Goal: Task Accomplishment & Management: Manage account settings

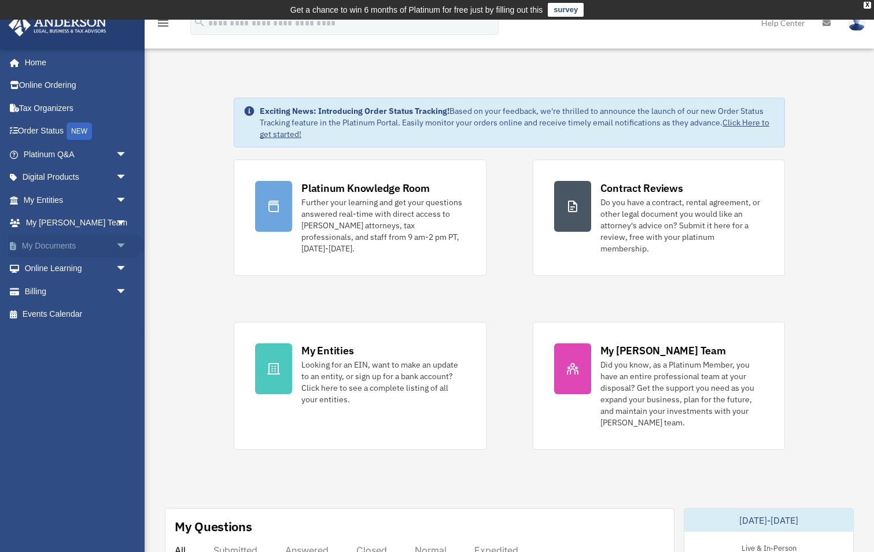
click at [122, 241] on span "arrow_drop_down" at bounding box center [127, 246] width 23 height 24
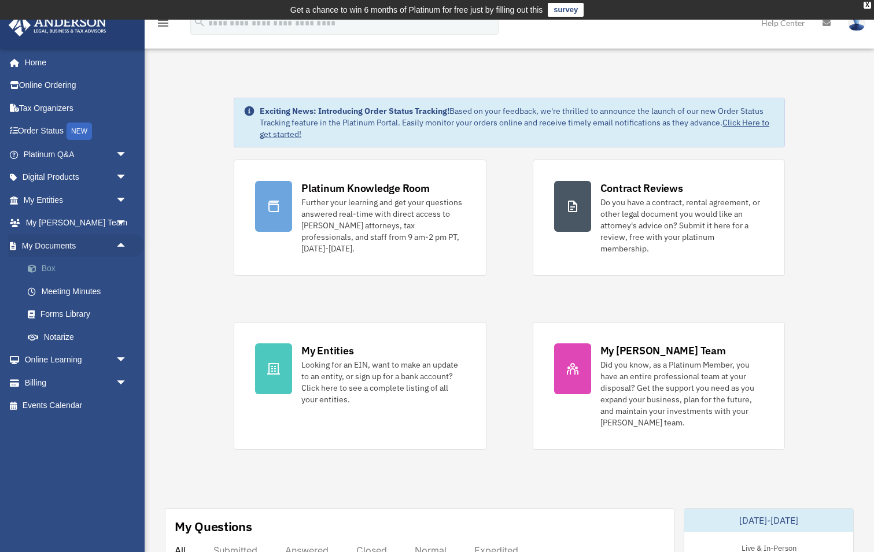
click at [60, 263] on link "Box" at bounding box center [80, 268] width 128 height 23
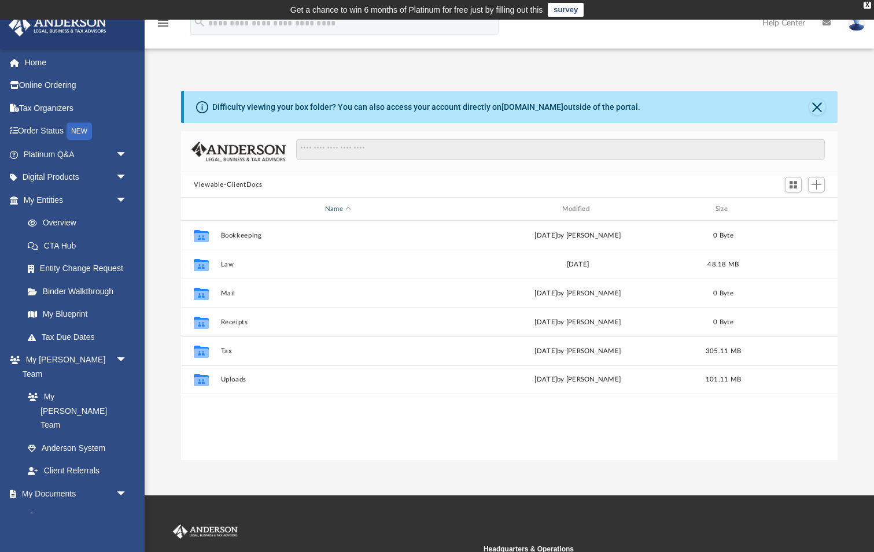
scroll to position [263, 656]
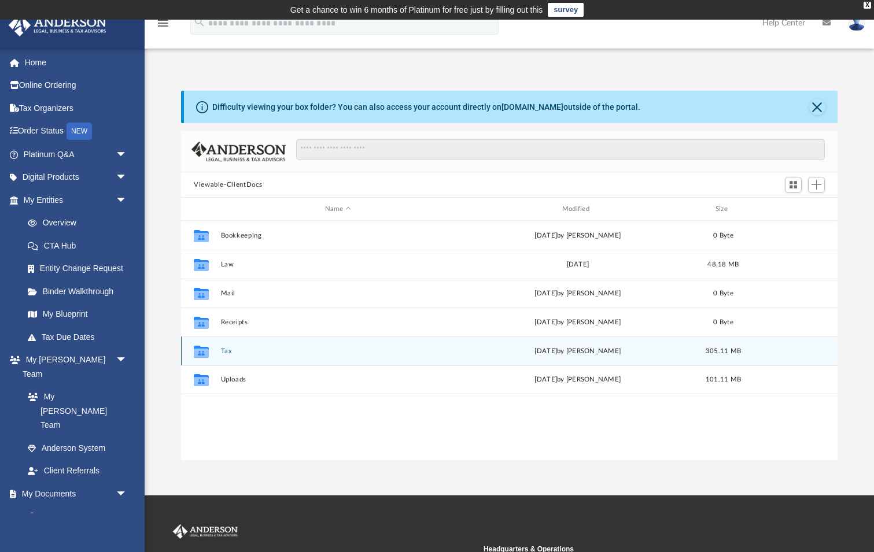
click at [225, 352] on button "Tax" at bounding box center [338, 352] width 235 height 8
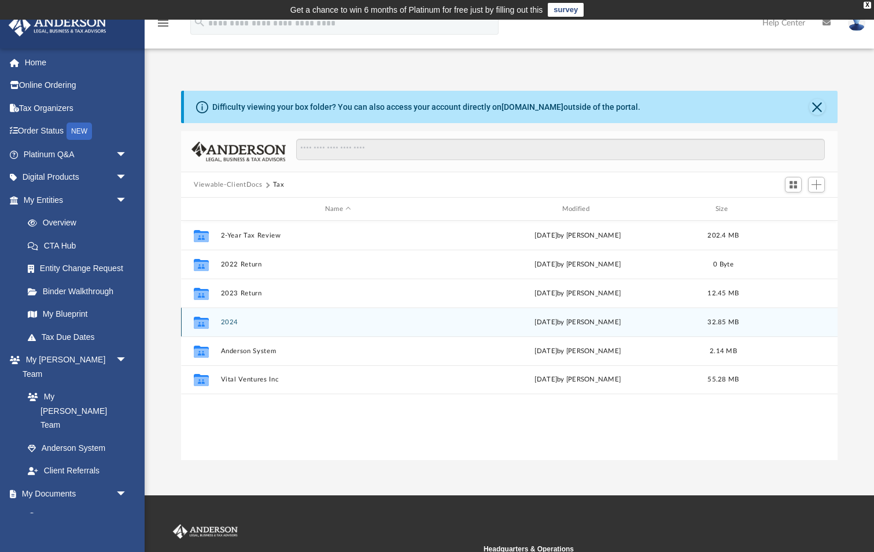
click at [244, 320] on button "2024" at bounding box center [338, 323] width 235 height 8
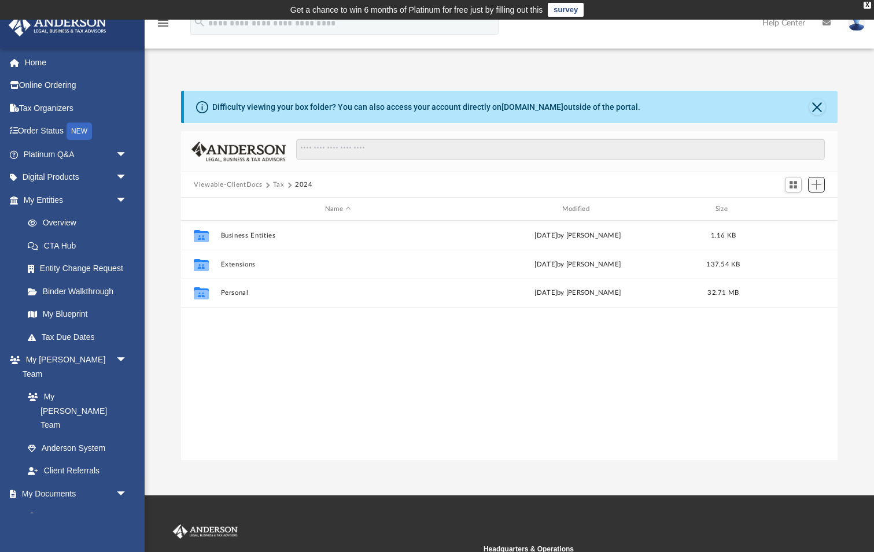
click at [816, 187] on span "Add" at bounding box center [816, 185] width 10 height 10
click at [788, 208] on li "Upload" at bounding box center [799, 207] width 37 height 12
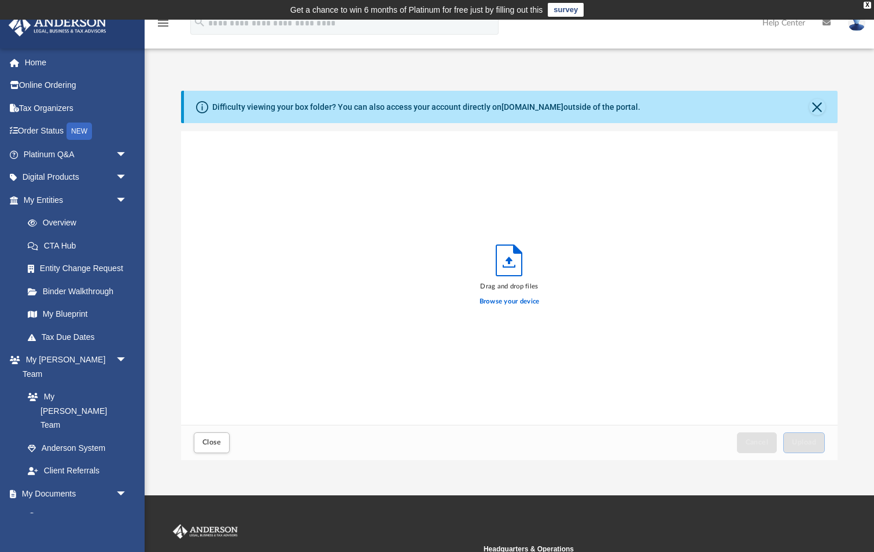
scroll to position [293, 656]
click at [494, 302] on label "Browse your device" at bounding box center [509, 302] width 60 height 10
click at [0, 0] on input "Browse your device" at bounding box center [0, 0] width 0 height 0
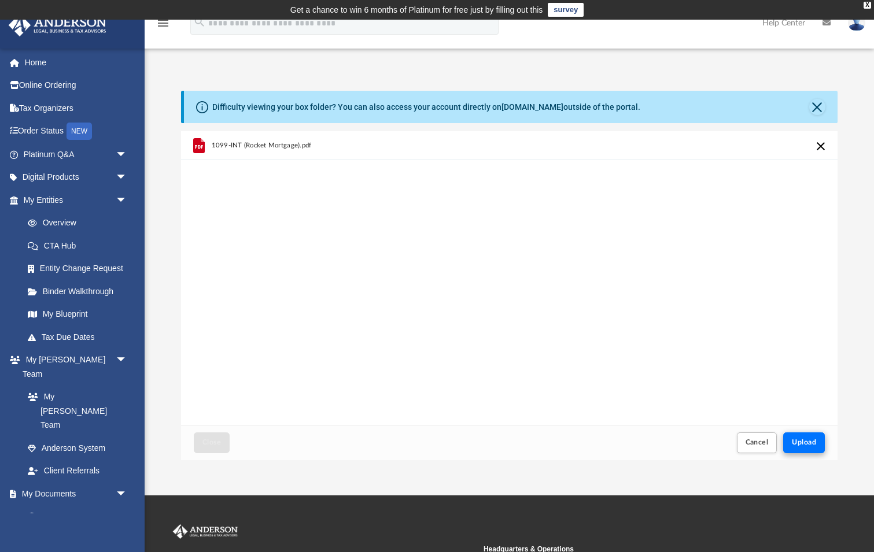
click at [796, 445] on span "Upload" at bounding box center [804, 442] width 24 height 7
